Goal: Task Accomplishment & Management: Complete application form

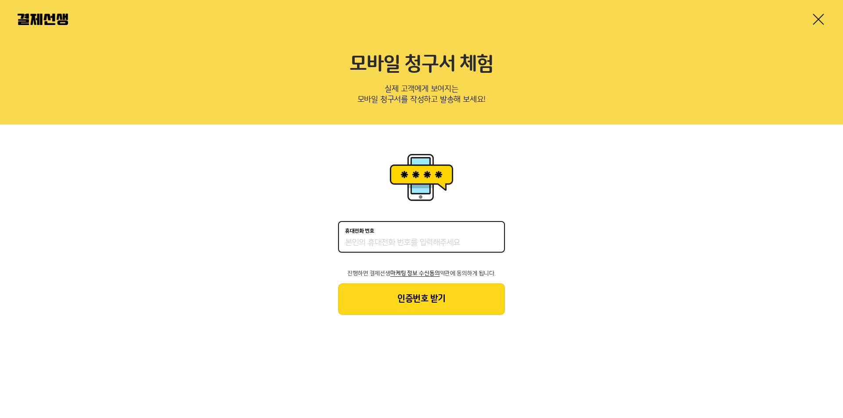
click at [428, 243] on input "휴대전화 번호" at bounding box center [421, 243] width 153 height 11
type input "01045859137"
click at [411, 302] on button "인증번호 받기" at bounding box center [421, 299] width 167 height 32
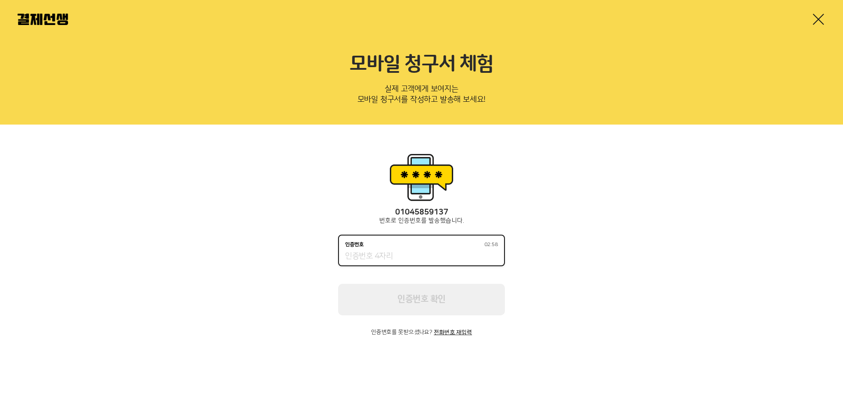
click at [438, 254] on input "인증번호 02:58" at bounding box center [421, 256] width 153 height 11
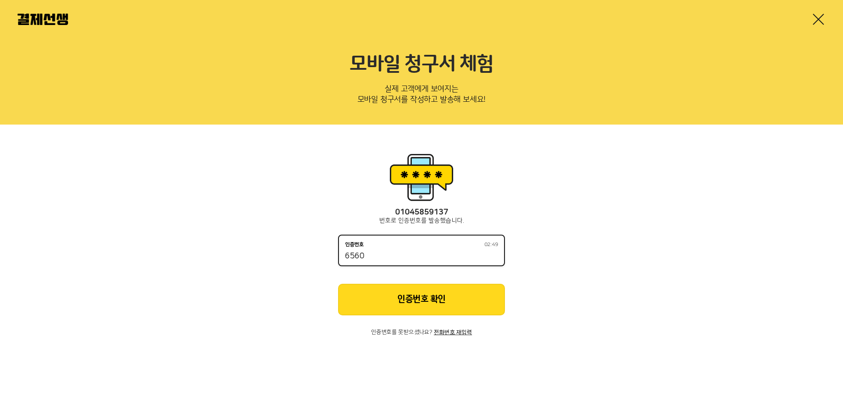
type input "6560"
click at [438, 291] on button "인증번호 확인" at bounding box center [421, 300] width 167 height 32
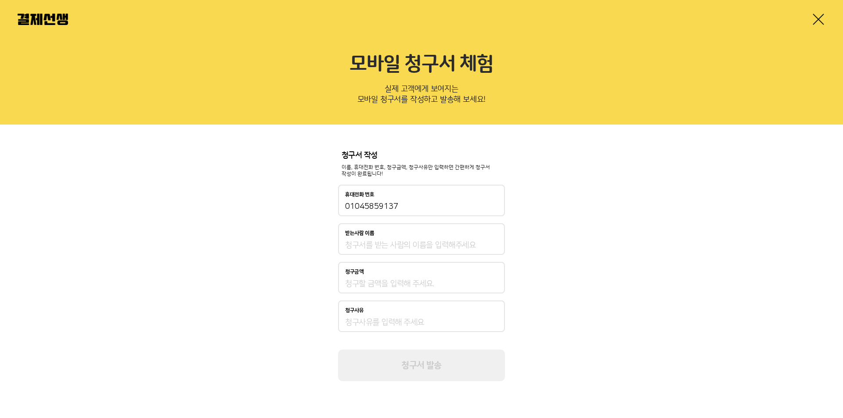
click at [424, 249] on input "받는사람 이름" at bounding box center [421, 245] width 153 height 11
type input "최보미"
click at [405, 277] on div "청구금액" at bounding box center [421, 278] width 167 height 32
click at [405, 289] on input "청구금액" at bounding box center [421, 284] width 153 height 11
type input "1,000"
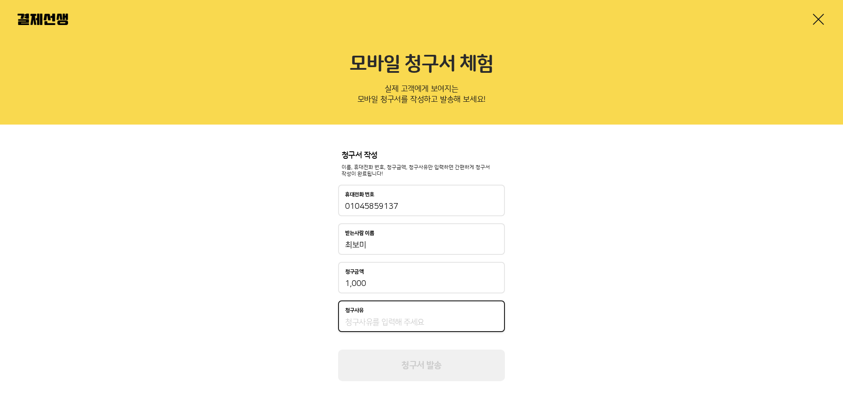
click at [395, 319] on input "청구사유" at bounding box center [421, 322] width 153 height 11
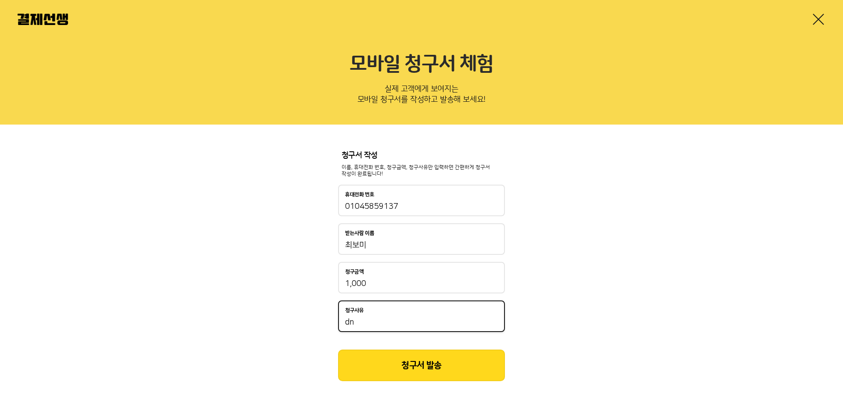
type input "d"
type input "원비"
click at [402, 365] on button "청구서 발송" at bounding box center [421, 366] width 167 height 32
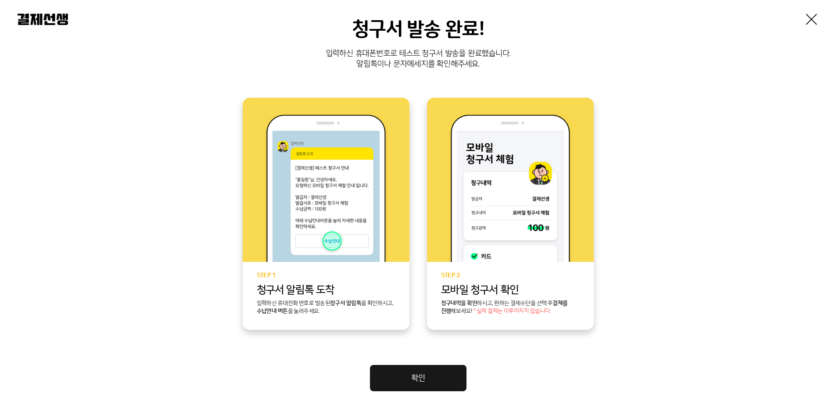
scroll to position [150, 0]
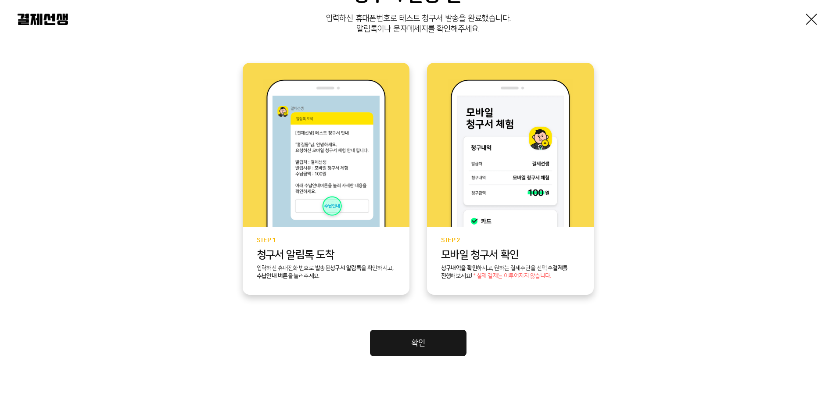
click at [416, 346] on link "확인" at bounding box center [418, 343] width 97 height 26
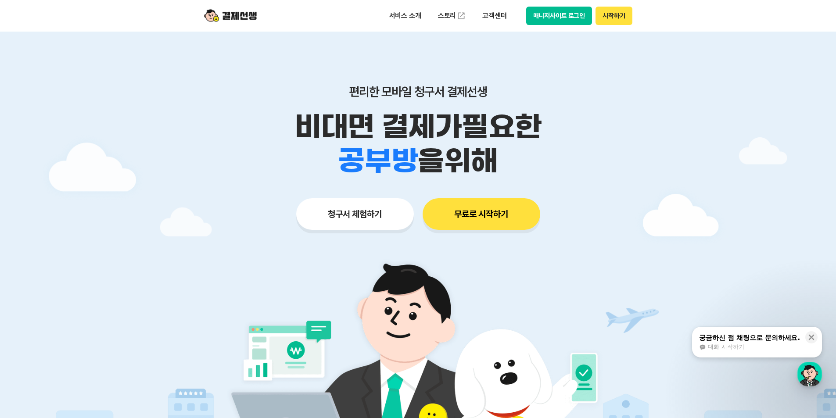
click at [567, 18] on button "매니저사이트 로그인" at bounding box center [559, 16] width 66 height 18
